Goal: Check status: Check status

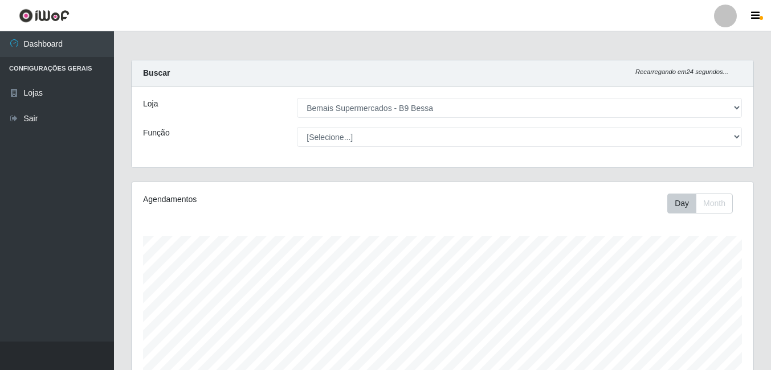
select select "410"
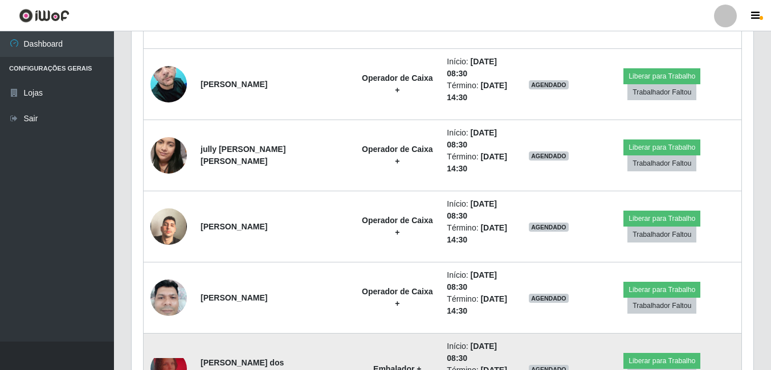
scroll to position [1254, 0]
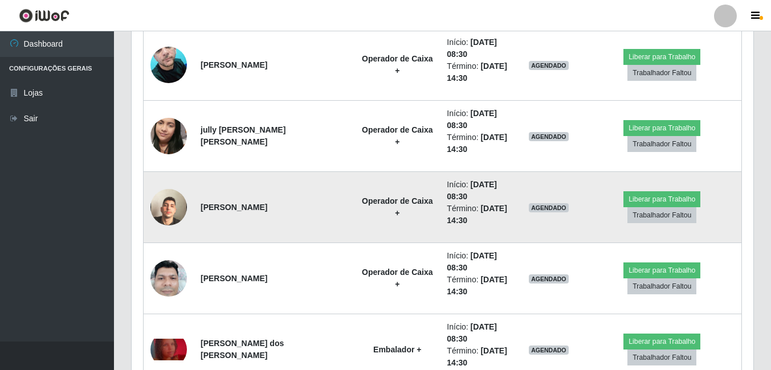
click at [177, 205] on img at bounding box center [168, 207] width 36 height 65
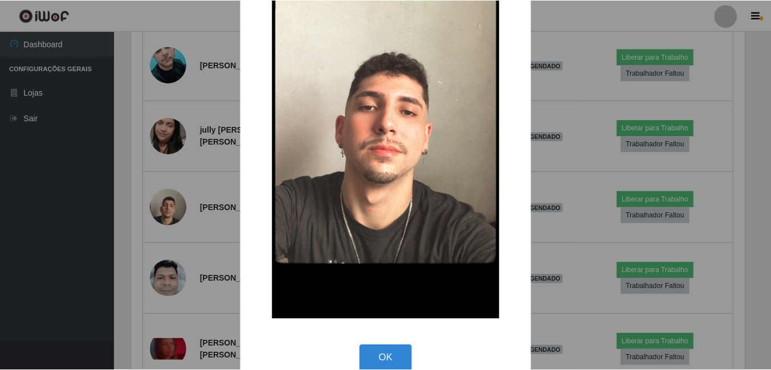
scroll to position [114, 0]
drag, startPoint x: 387, startPoint y: 355, endPoint x: 397, endPoint y: 337, distance: 20.4
click at [396, 338] on div "× OK Cancel" at bounding box center [387, 138] width 292 height 495
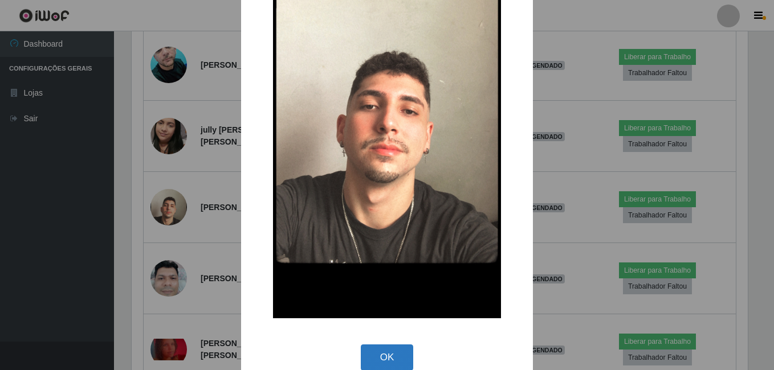
click at [384, 357] on button "OK" at bounding box center [387, 358] width 53 height 27
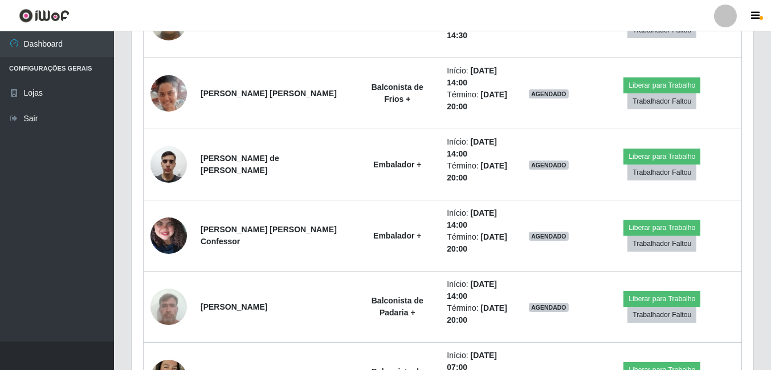
scroll to position [1977, 0]
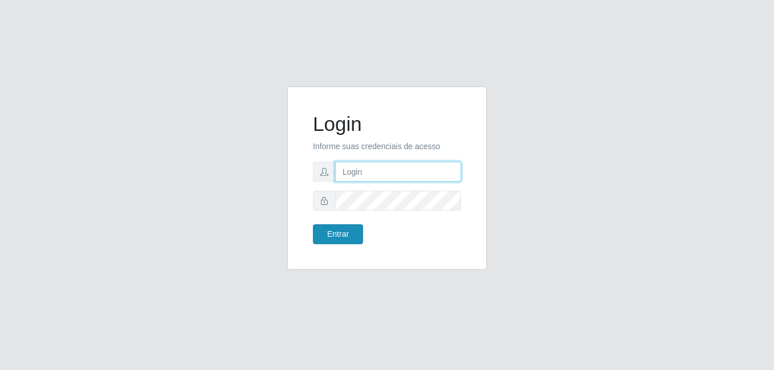
type input "Yohanna@bessa"
click at [353, 242] on button "Entrar" at bounding box center [338, 235] width 50 height 20
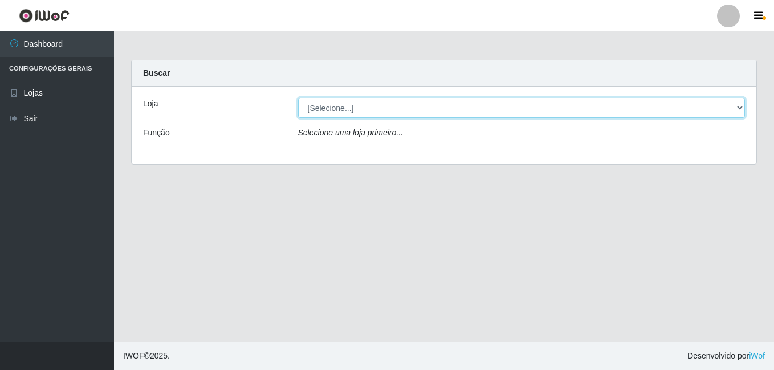
click at [735, 113] on select "[Selecione...] Bemais Supermercados - B9 Bessa" at bounding box center [521, 108] width 447 height 20
select select "410"
click at [298, 98] on select "[Selecione...] Bemais Supermercados - B9 Bessa" at bounding box center [521, 108] width 447 height 20
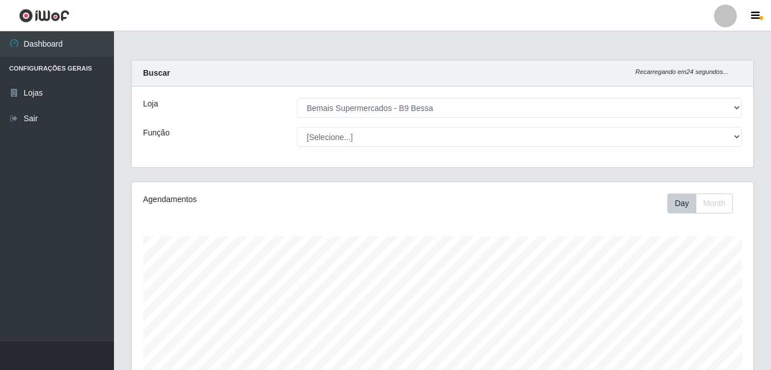
drag, startPoint x: 0, startPoint y: 9, endPoint x: 454, endPoint y: 54, distance: 456.4
click at [451, 47] on main "Carregando... Buscar Recarregando em 24 segundos... Loja [Selecione...] Bemais …" at bounding box center [442, 337] width 657 height 613
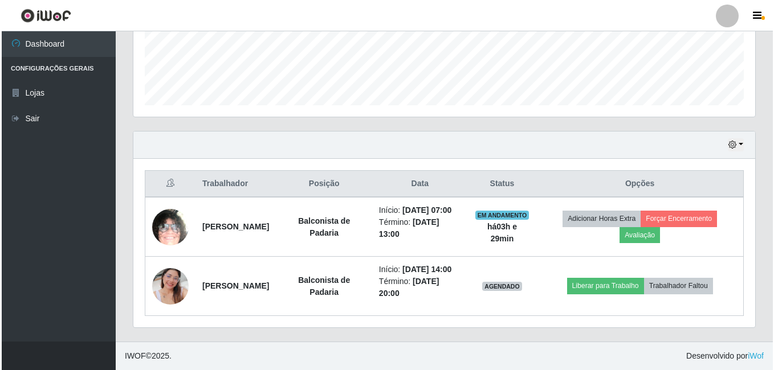
scroll to position [326, 0]
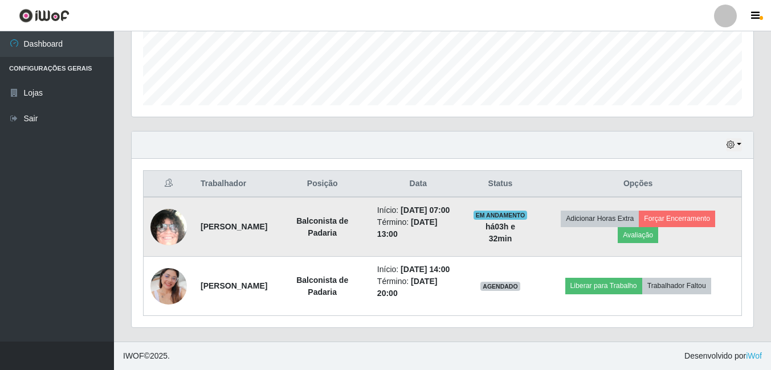
click at [173, 213] on img at bounding box center [168, 227] width 36 height 79
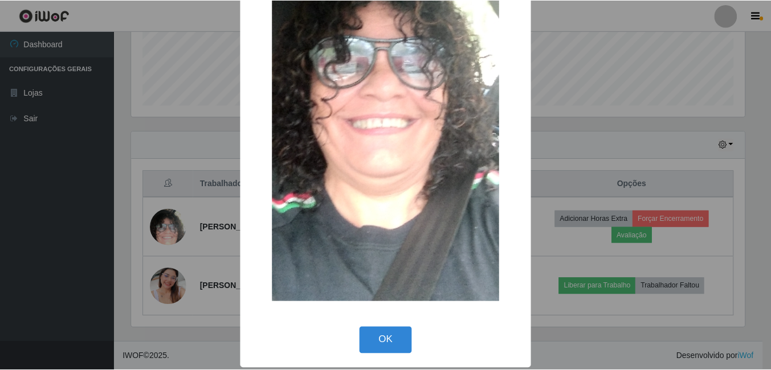
scroll to position [224, 0]
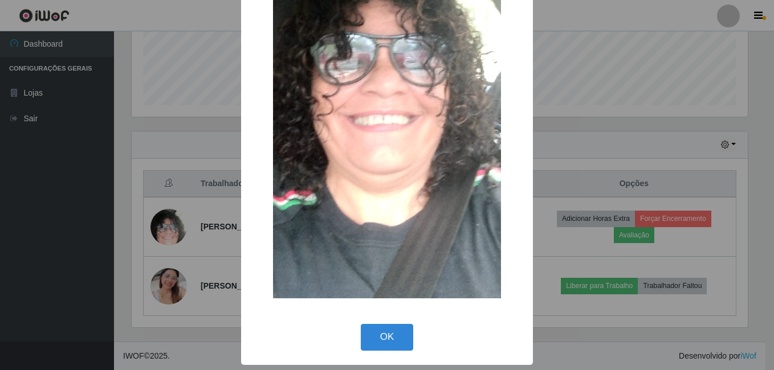
click at [369, 337] on button "OK" at bounding box center [387, 337] width 53 height 27
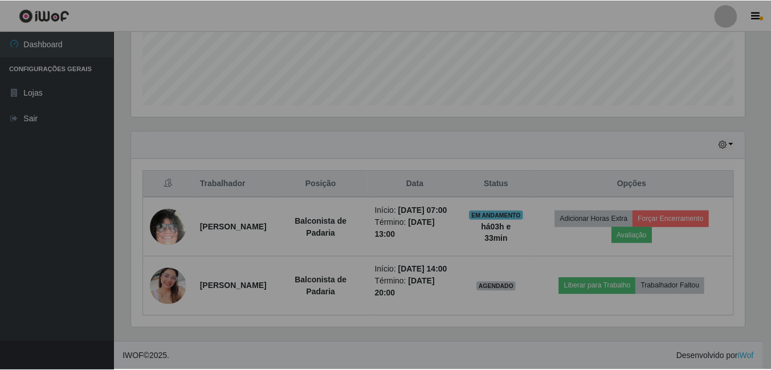
scroll to position [237, 622]
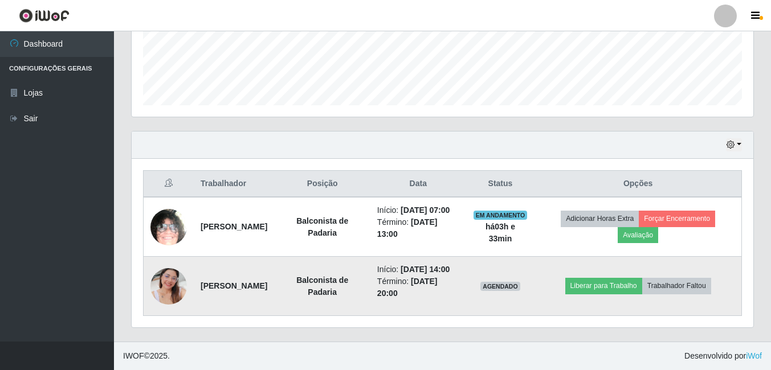
click at [182, 276] on img at bounding box center [168, 286] width 36 height 65
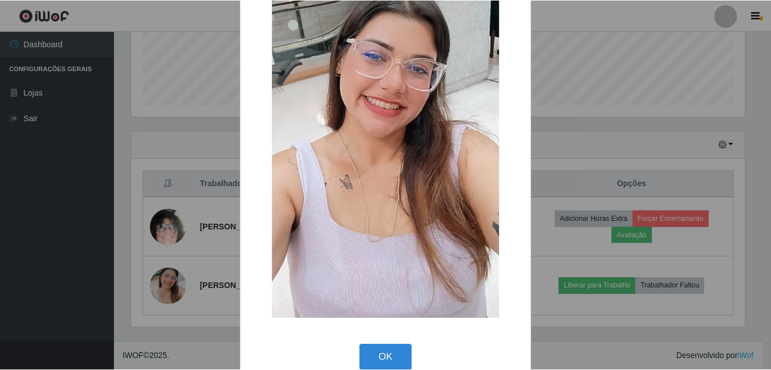
scroll to position [135, 0]
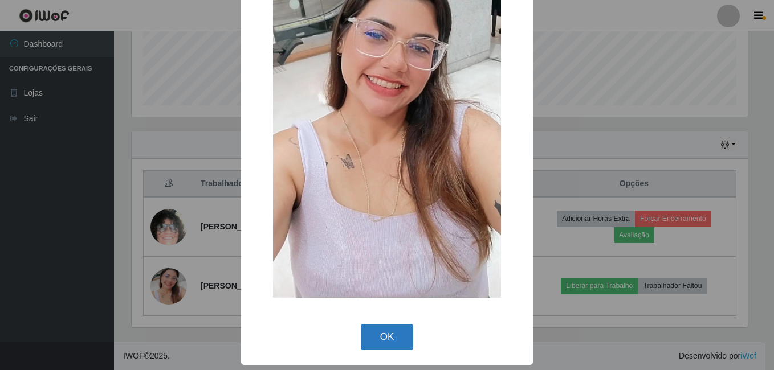
click at [392, 346] on button "OK" at bounding box center [387, 337] width 53 height 27
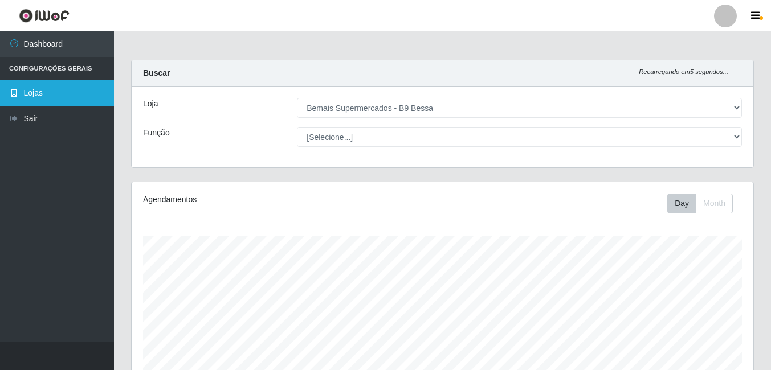
scroll to position [324, 0]
